Goal: Task Accomplishment & Management: Manage account settings

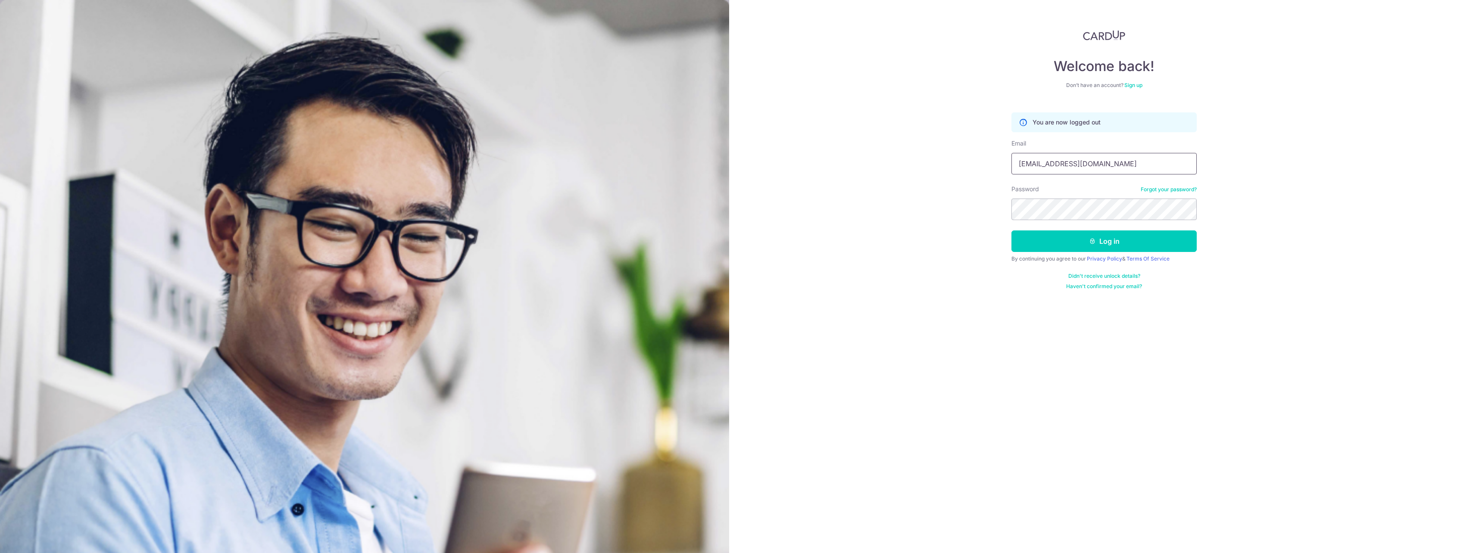
click at [1138, 165] on input "dwantoch@atmosmed.com" at bounding box center [1103, 164] width 185 height 22
type input "[EMAIL_ADDRESS][DOMAIN_NAME]"
click at [1116, 236] on button "Log in" at bounding box center [1103, 242] width 185 height 22
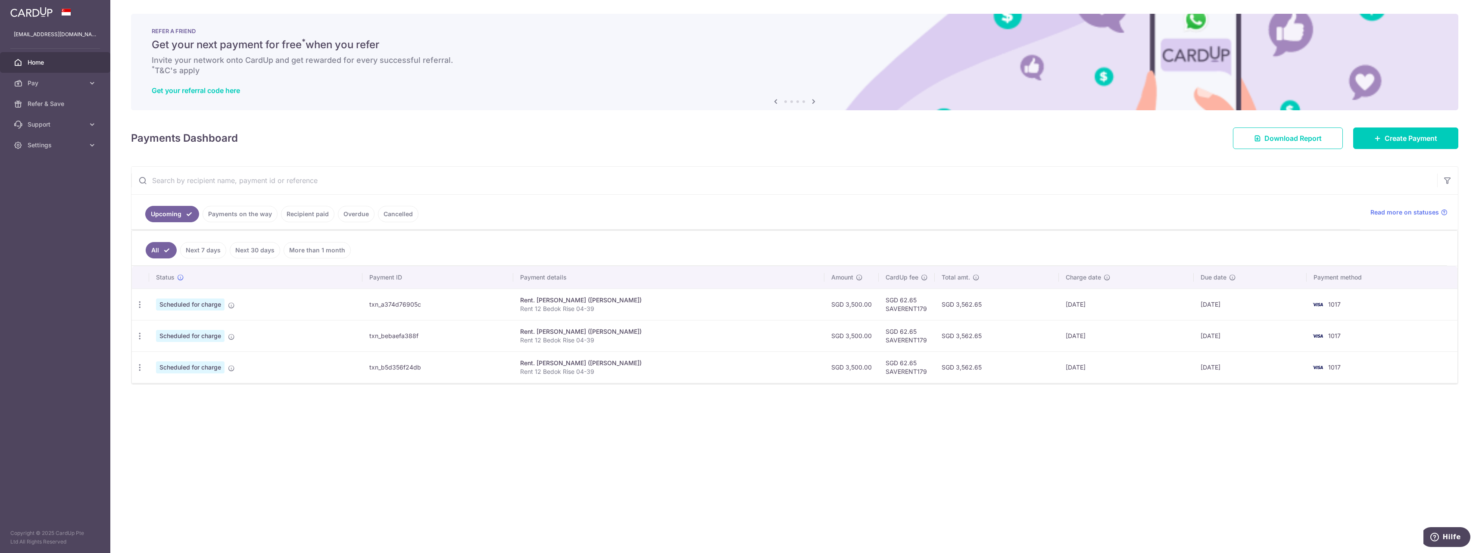
click at [225, 215] on link "Payments on the way" at bounding box center [240, 214] width 75 height 16
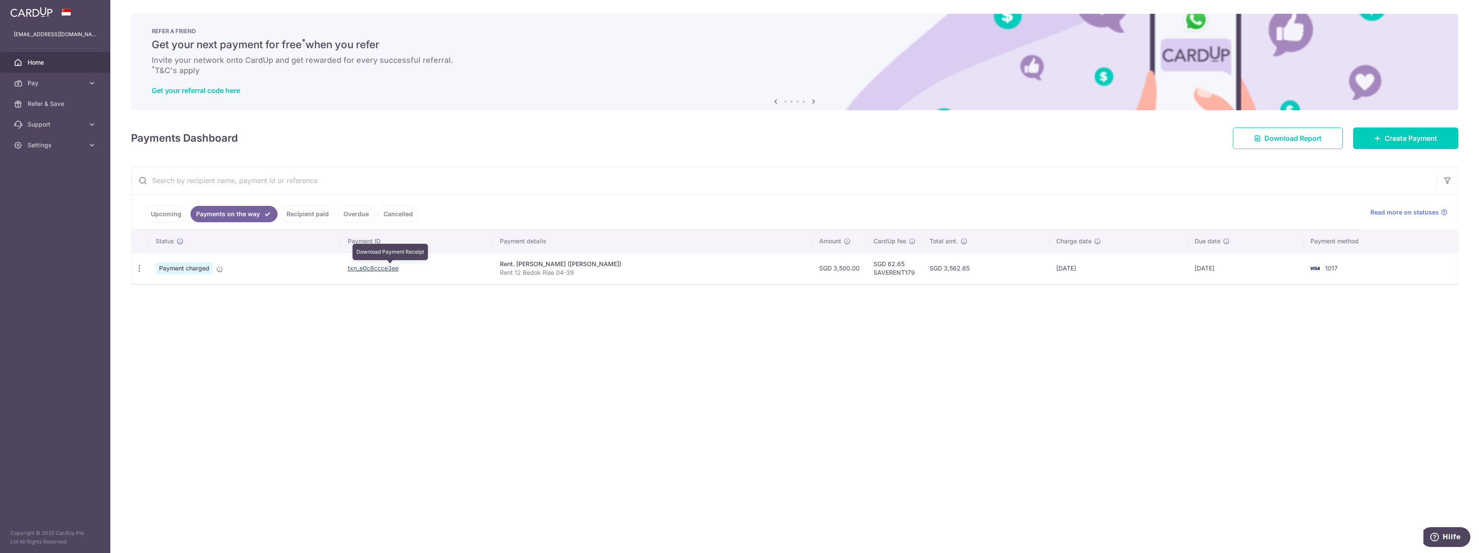
click at [397, 267] on link "txn_e0c8ccce3ee" at bounding box center [373, 268] width 51 height 7
